Goal: Task Accomplishment & Management: Manage account settings

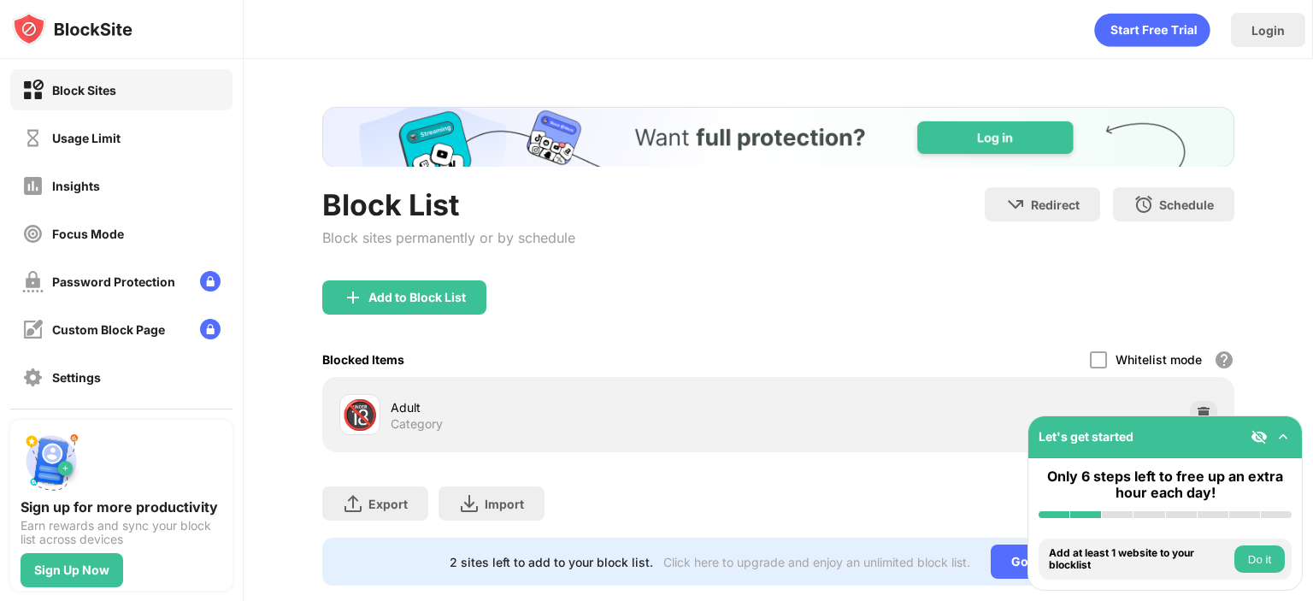
scroll to position [44, 0]
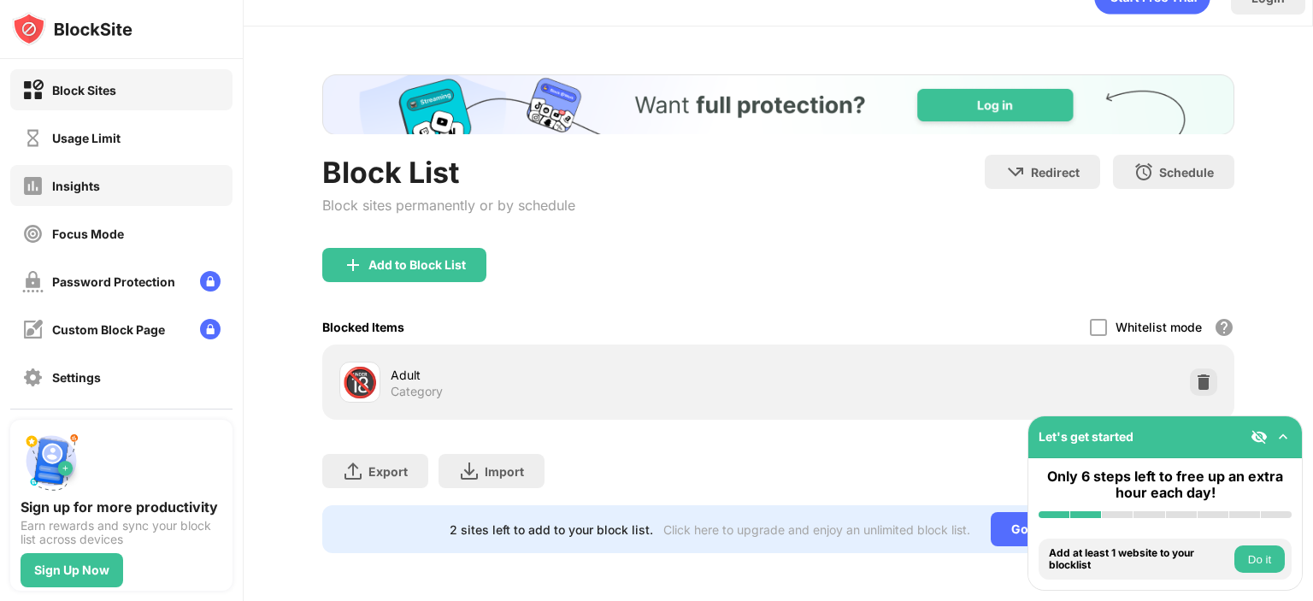
click at [98, 181] on div "Insights" at bounding box center [76, 186] width 48 height 15
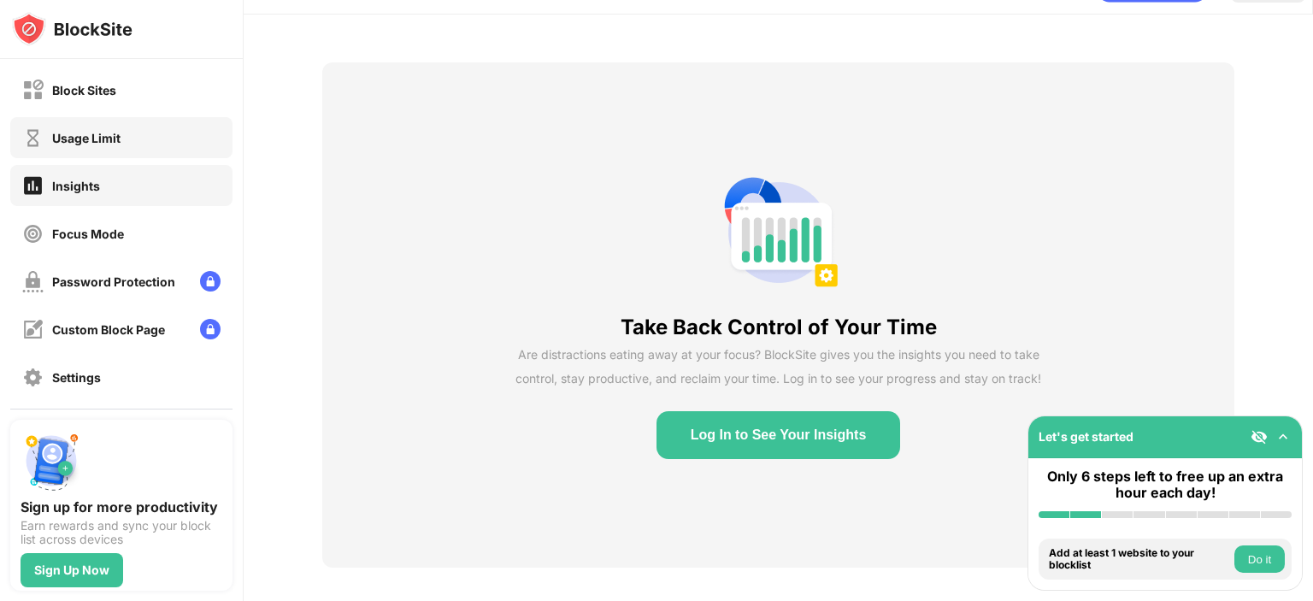
click at [56, 140] on div "Usage Limit" at bounding box center [86, 138] width 68 height 15
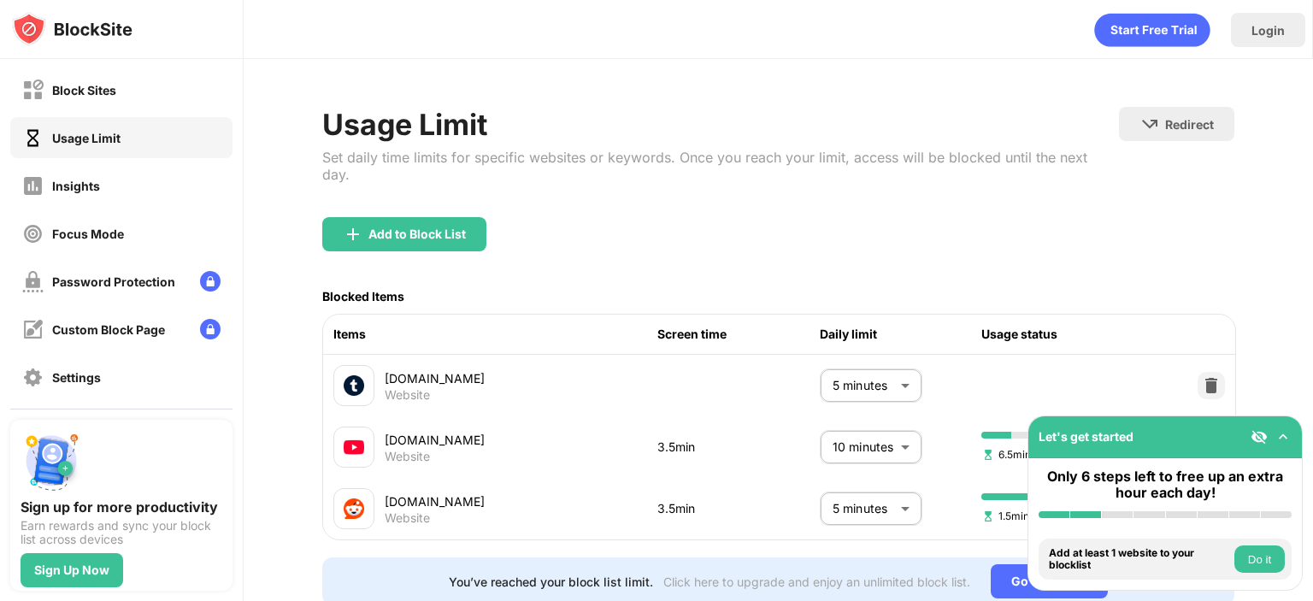
scroll to position [69, 0]
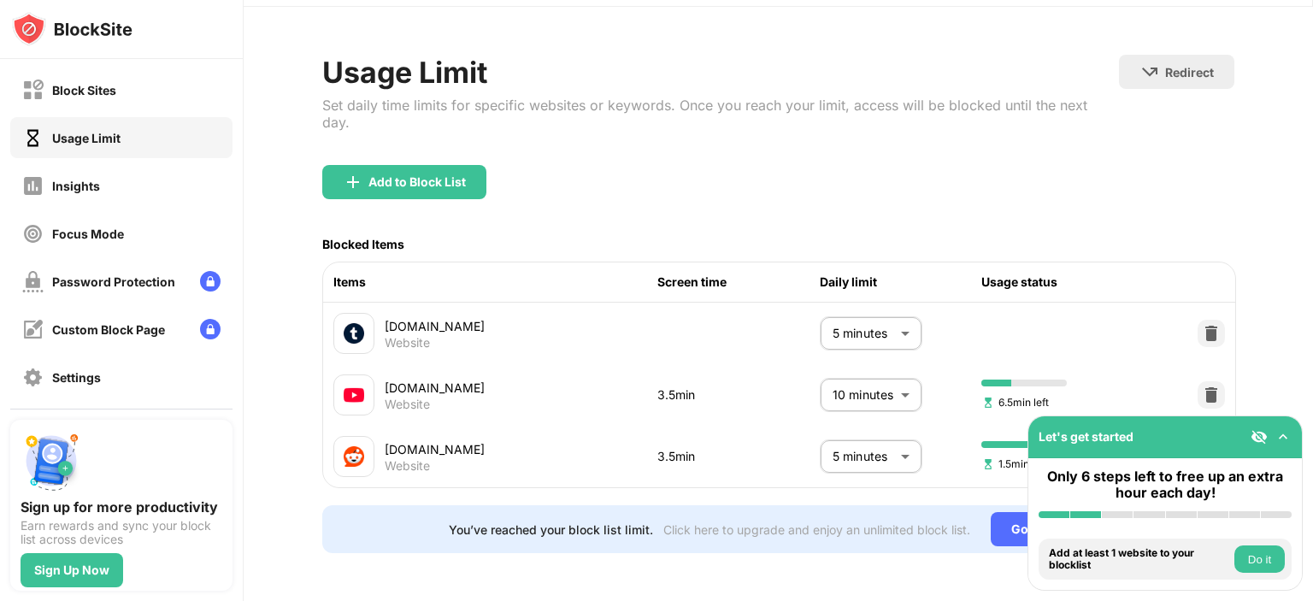
click at [886, 369] on body "Block Sites Usage Limit Insights Focus Mode Password Protection Custom Block Pa…" at bounding box center [656, 300] width 1313 height 601
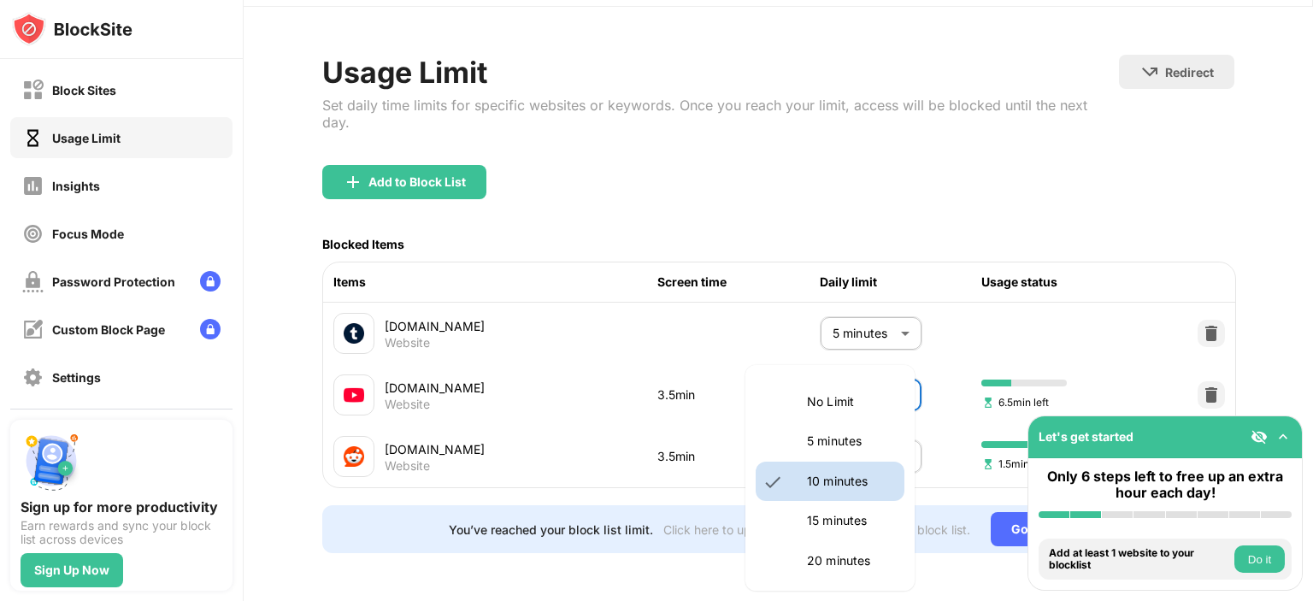
click at [856, 369] on body "Block Sites Usage Limit Insights Focus Mode Password Protection Custom Block Pa…" at bounding box center [656, 300] width 1313 height 601
click at [838, 407] on p "No Limit" at bounding box center [850, 401] width 87 height 19
type input "********"
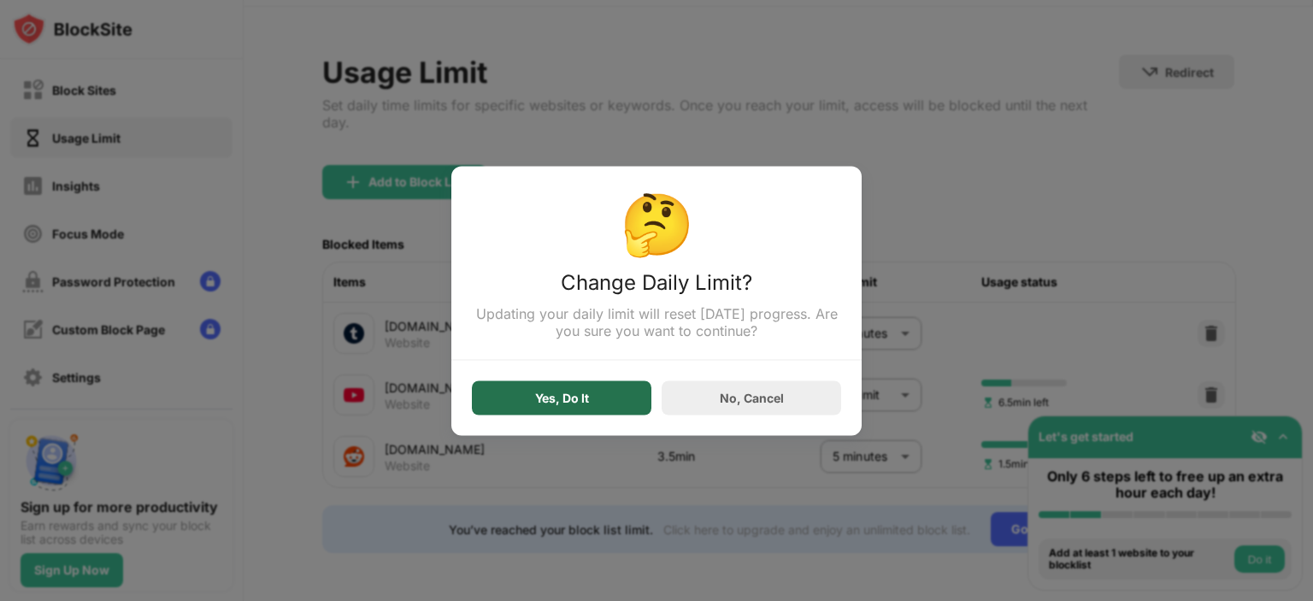
click at [628, 396] on div "Yes, Do It" at bounding box center [562, 397] width 180 height 34
